Goal: Task Accomplishment & Management: Manage account settings

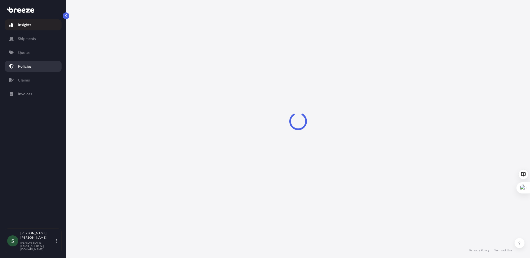
select select "2025"
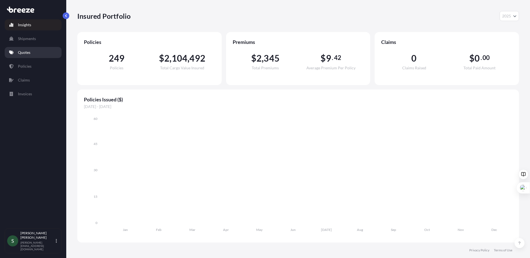
click at [20, 51] on p "Quotes" at bounding box center [24, 53] width 12 height 6
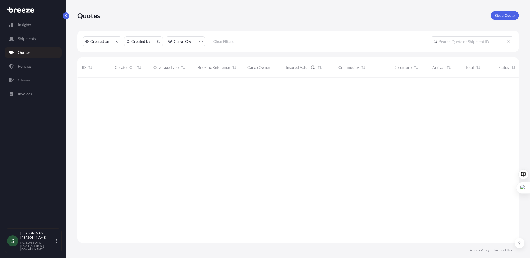
scroll to position [164, 437]
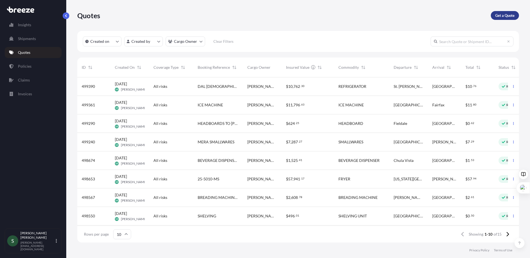
click at [496, 17] on p "Get a Quote" at bounding box center [504, 16] width 19 height 6
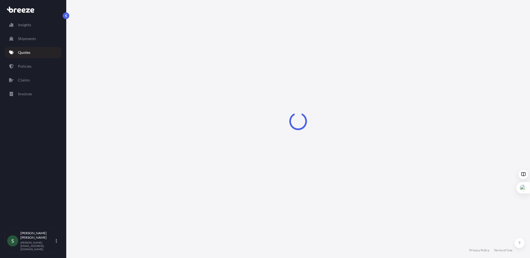
select select "Sea"
select select "1"
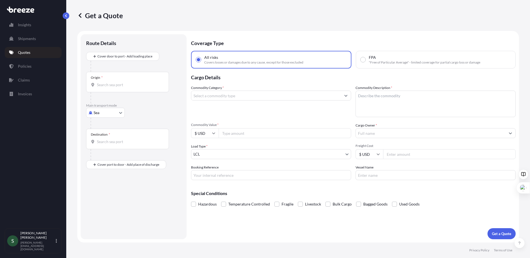
click at [109, 115] on body "Insights Shipments Quotes Policies Claims Invoices S [PERSON_NAME] [PERSON_NAME…" at bounding box center [265, 129] width 530 height 258
click at [107, 148] on div "Road" at bounding box center [105, 147] width 34 height 10
select select "Road"
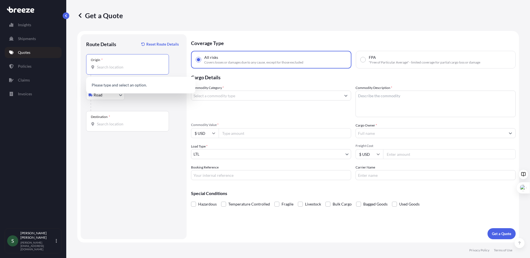
click at [117, 69] on input "Origin *" at bounding box center [129, 67] width 65 height 6
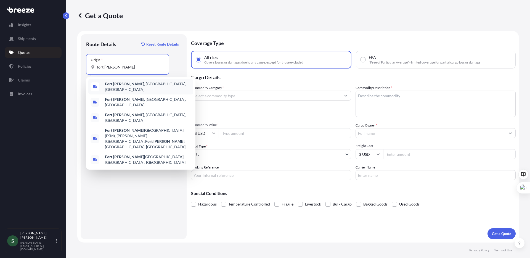
click at [121, 83] on b "Fort [PERSON_NAME]" at bounding box center [124, 83] width 39 height 5
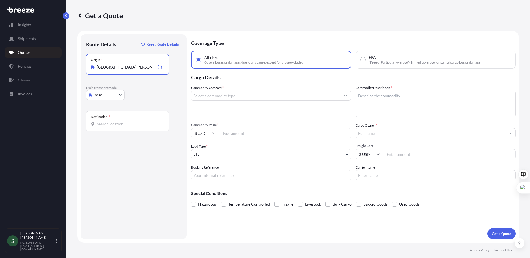
type input "[GEOGRAPHIC_DATA][PERSON_NAME], [GEOGRAPHIC_DATA], [GEOGRAPHIC_DATA]"
click at [121, 123] on input "Destination *" at bounding box center [129, 124] width 65 height 6
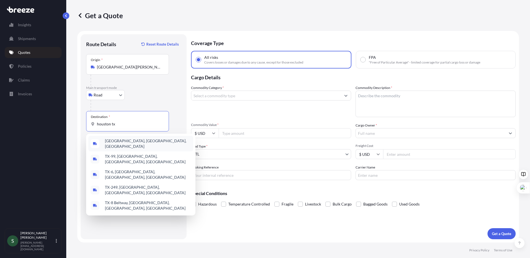
click at [121, 144] on span "[GEOGRAPHIC_DATA], [GEOGRAPHIC_DATA], [GEOGRAPHIC_DATA]" at bounding box center [148, 143] width 86 height 11
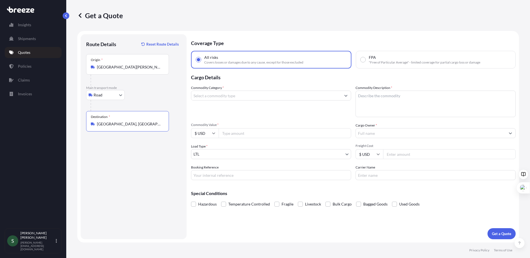
type input "[GEOGRAPHIC_DATA], [GEOGRAPHIC_DATA], [GEOGRAPHIC_DATA]"
click at [222, 95] on input "Commodity Category *" at bounding box center [265, 95] width 149 height 10
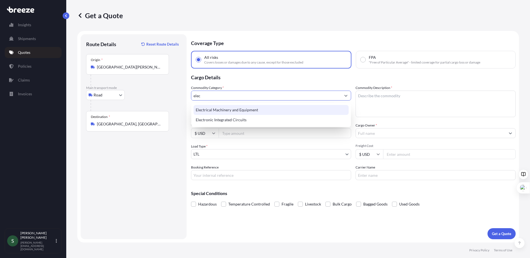
click at [232, 108] on div "Electrical Machinery and Equipment" at bounding box center [270, 110] width 155 height 10
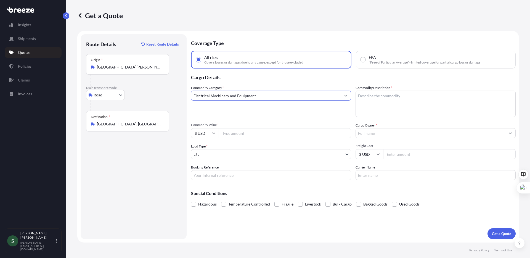
type input "Electrical Machinery and Equipment"
click at [366, 101] on textarea "Commodity Description *" at bounding box center [435, 103] width 160 height 26
type textarea "Ice Bin"
click at [231, 132] on input "Commodity Value *" at bounding box center [284, 133] width 132 height 10
type input "5259.55"
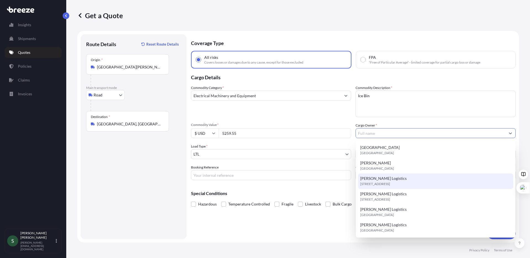
click at [389, 174] on div "[PERSON_NAME] Logistics [STREET_ADDRESS]" at bounding box center [435, 180] width 155 height 15
type input "[PERSON_NAME] Logistics"
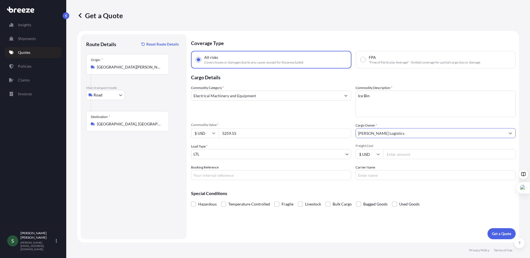
click at [294, 177] on input "Booking Reference" at bounding box center [271, 175] width 160 height 10
type input "16439750"
click at [499, 229] on button "Get a Quote" at bounding box center [501, 233] width 28 height 11
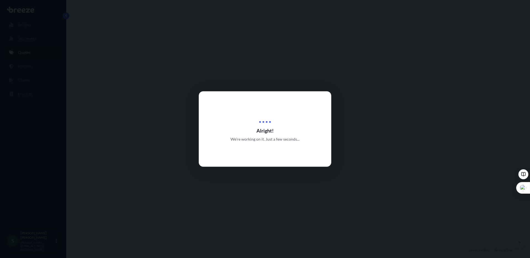
select select "Road"
select select "1"
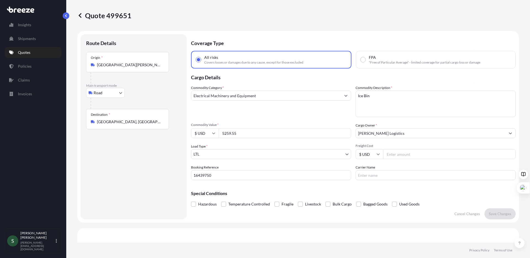
click at [408, 156] on input "Freight Cost" at bounding box center [449, 154] width 132 height 10
type input "203.90"
click at [374, 172] on input "Carrier Name" at bounding box center [435, 175] width 160 height 10
type input "XPO"
click at [255, 177] on input "16439750" at bounding box center [271, 175] width 160 height 10
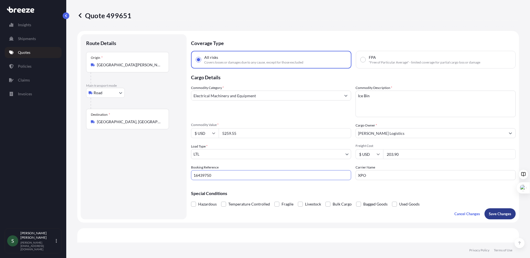
click at [491, 215] on p "Save Changes" at bounding box center [499, 214] width 22 height 6
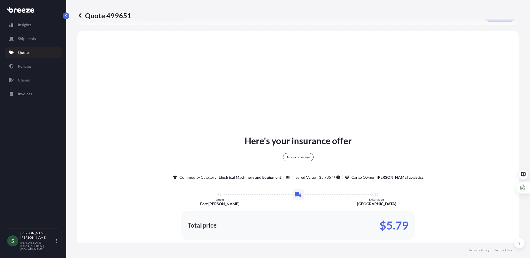
scroll to position [200, 0]
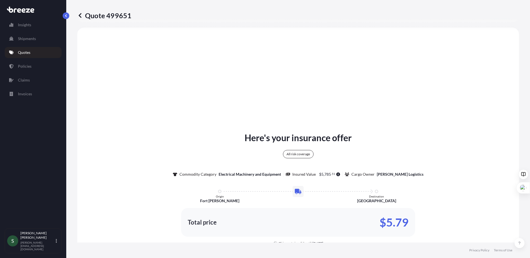
select select "Road"
select select "1"
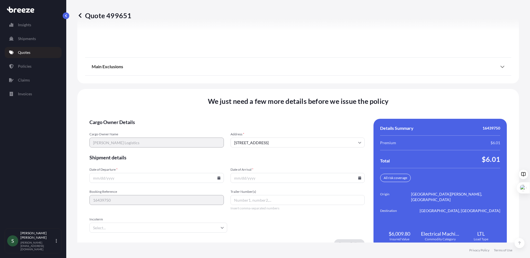
scroll to position [705, 0]
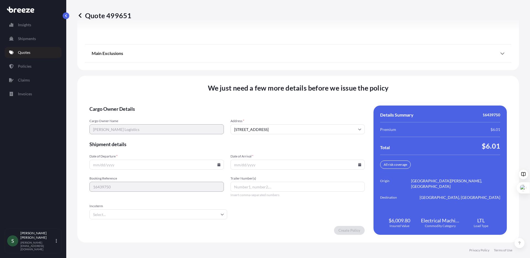
click at [218, 164] on icon at bounding box center [218, 164] width 3 height 3
click at [168, 137] on button "3" at bounding box center [168, 136] width 9 height 9
type input "[DATE]"
click at [358, 165] on icon at bounding box center [359, 164] width 3 height 3
click at [334, 73] on button at bounding box center [332, 71] width 9 height 9
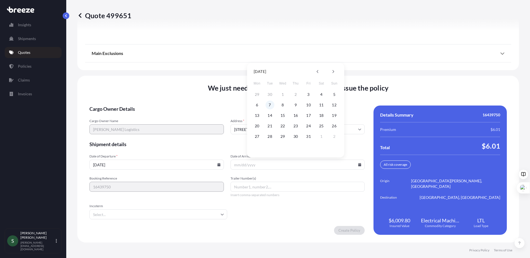
click at [268, 104] on button "7" at bounding box center [269, 104] width 9 height 9
type input "[DATE]"
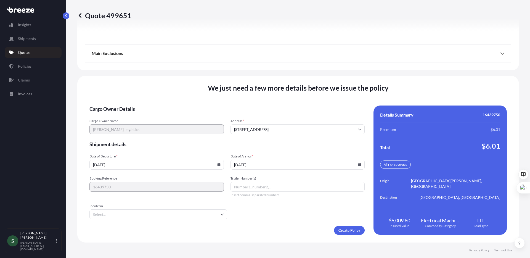
click at [265, 221] on form "Cargo Owner Details Cargo Owner Name [PERSON_NAME] Logistics Address * [STREET_…" at bounding box center [226, 169] width 275 height 129
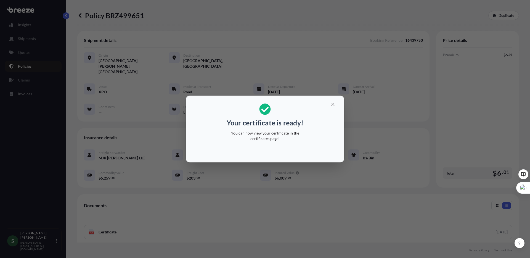
click at [333, 103] on icon "button" at bounding box center [332, 104] width 5 height 5
